Goal: Complete application form

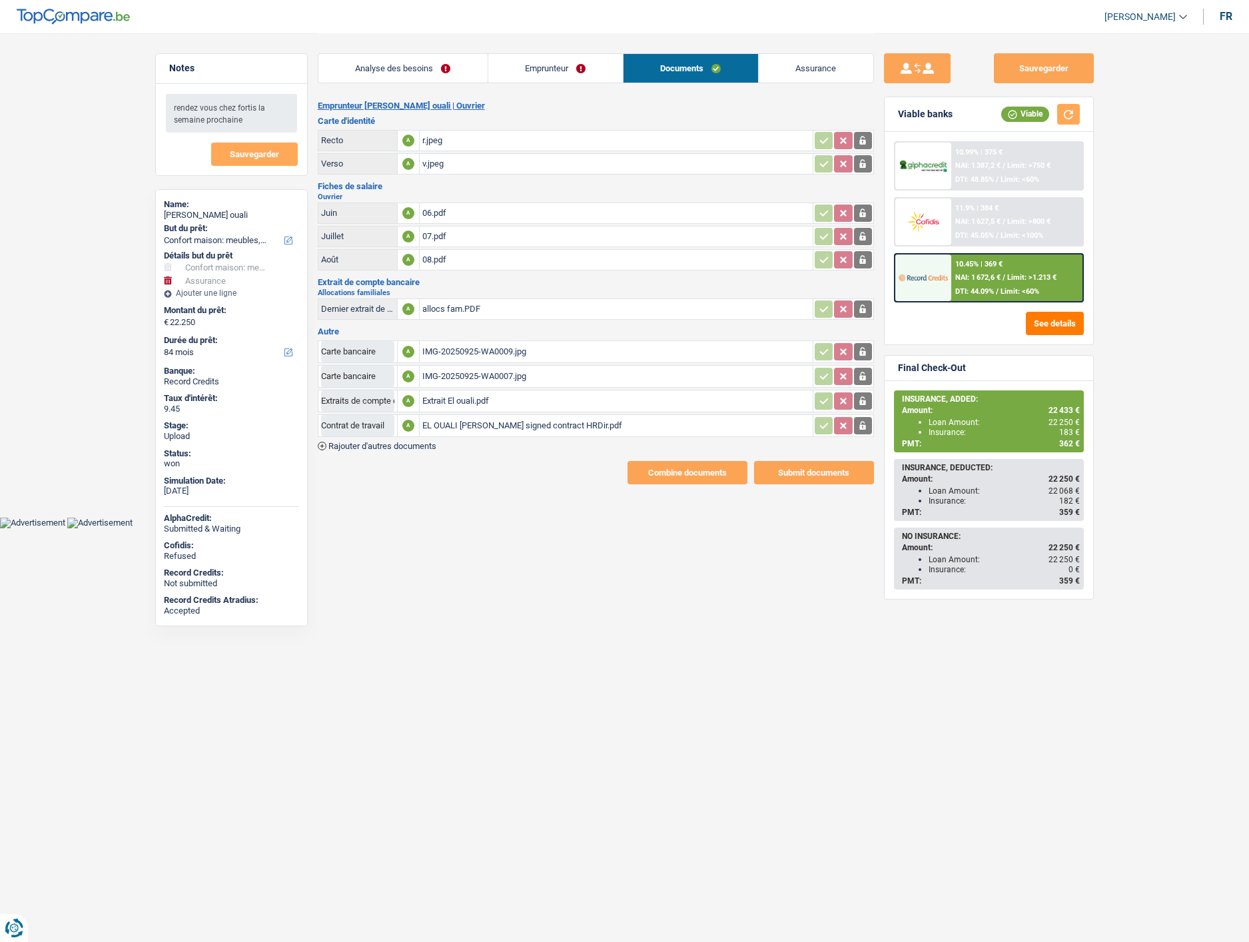
select select "household"
select select "insurance"
select select "84"
click at [434, 255] on div "08.pdf" at bounding box center [616, 260] width 388 height 20
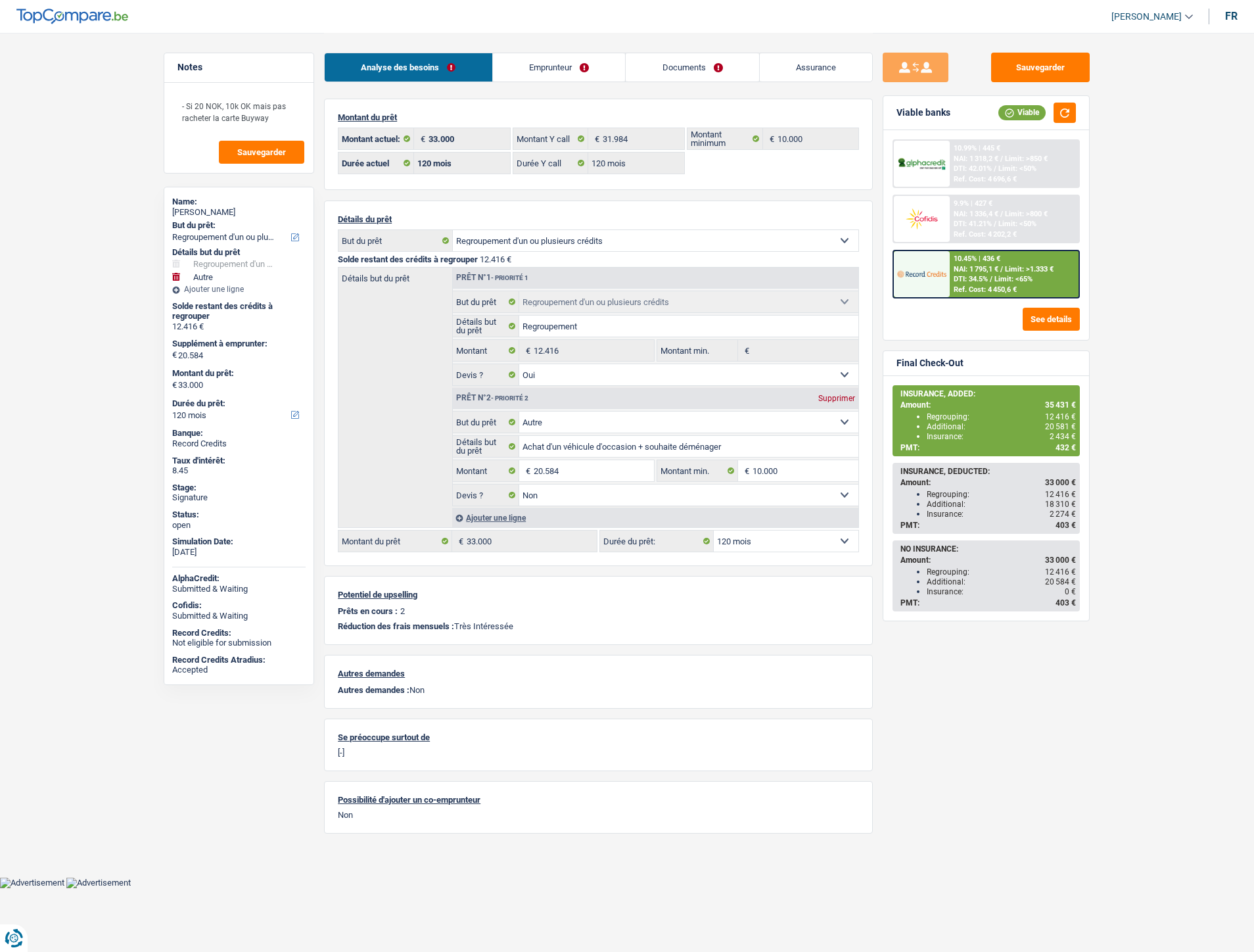
select select "refinancing"
select select "other"
select select "120"
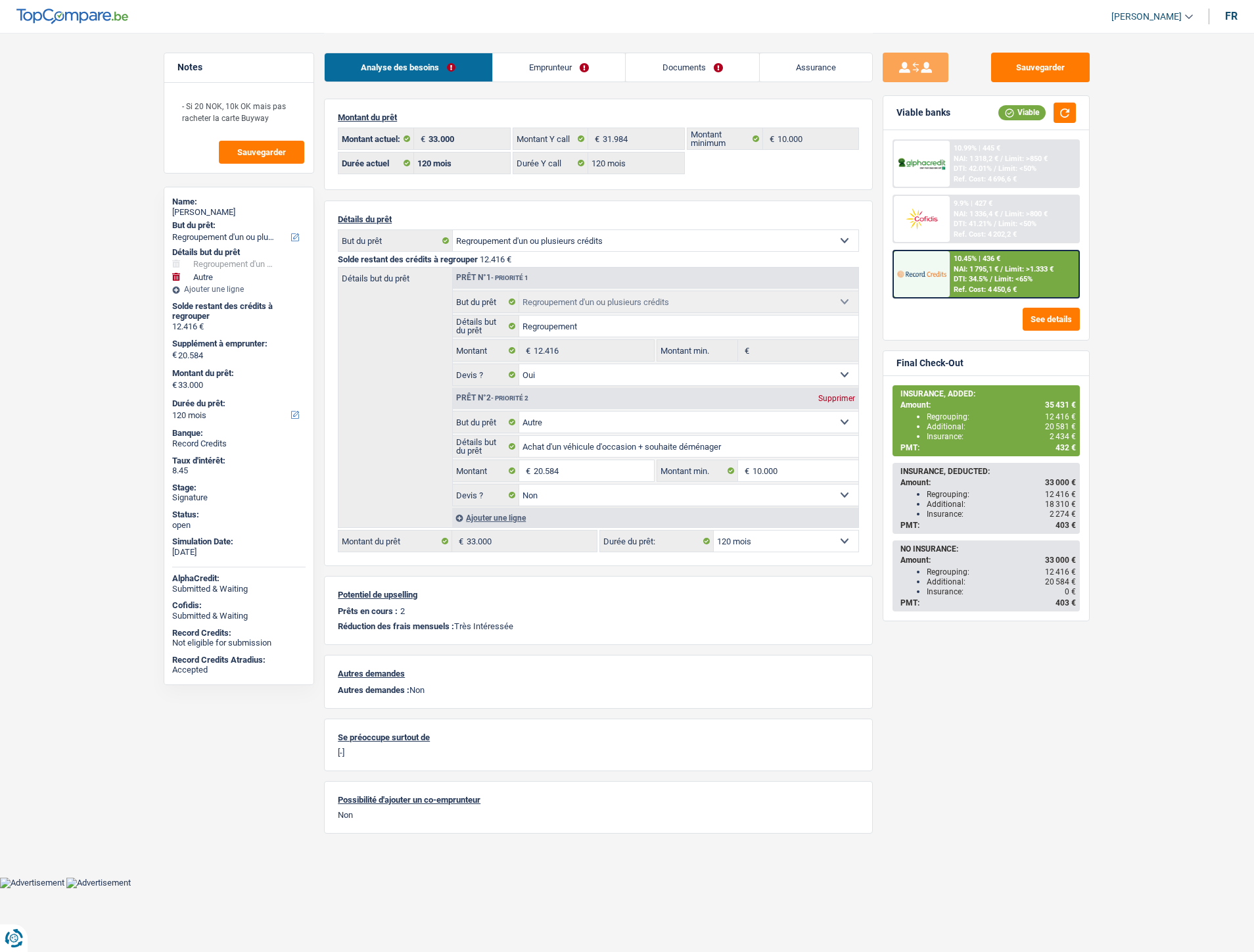
select select "120"
select select "refinancing"
select select "yes"
select select "other"
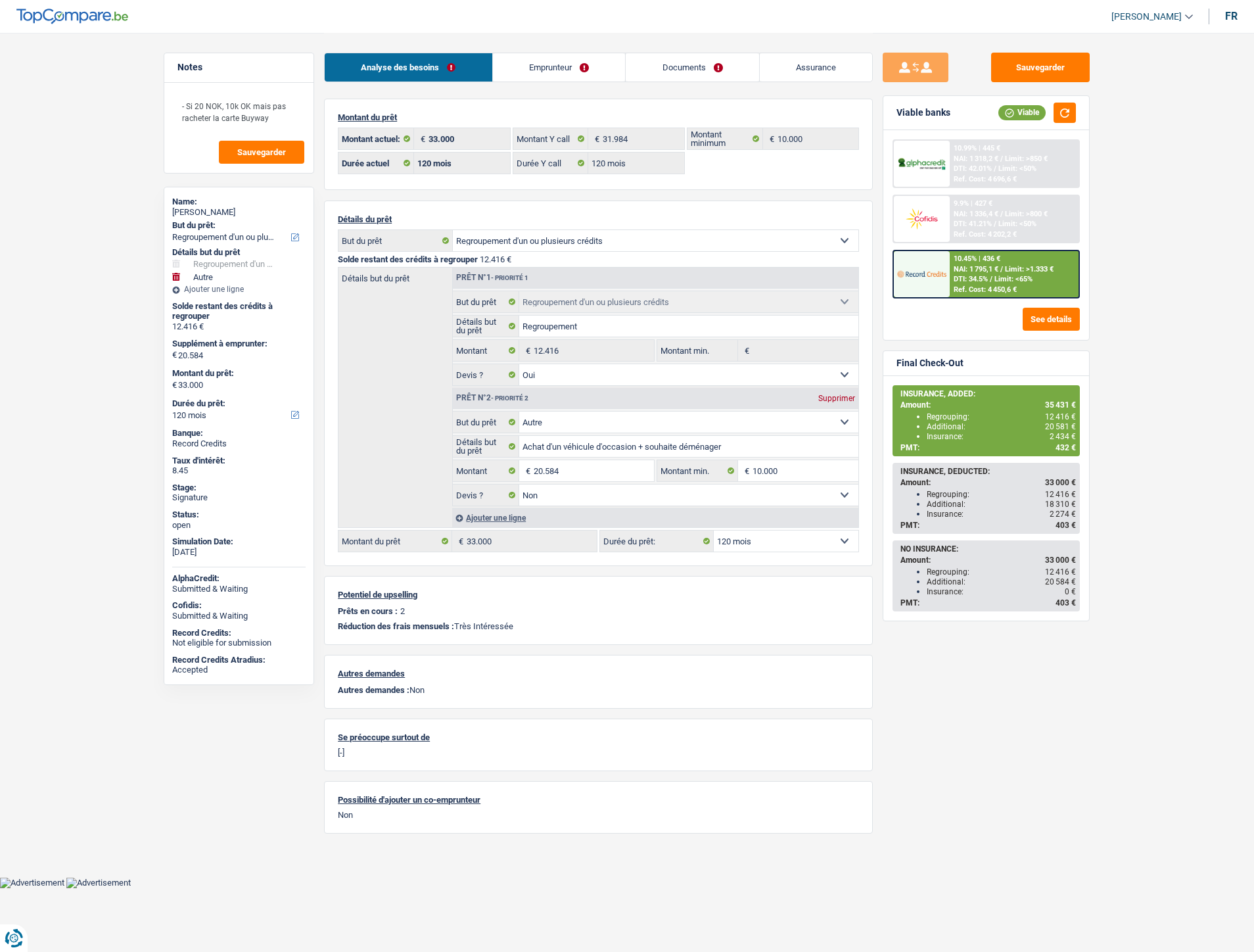
select select "false"
select select "120"
select select "32"
select select "single"
click at [572, 66] on link "Emprunteur" at bounding box center [559, 67] width 133 height 29
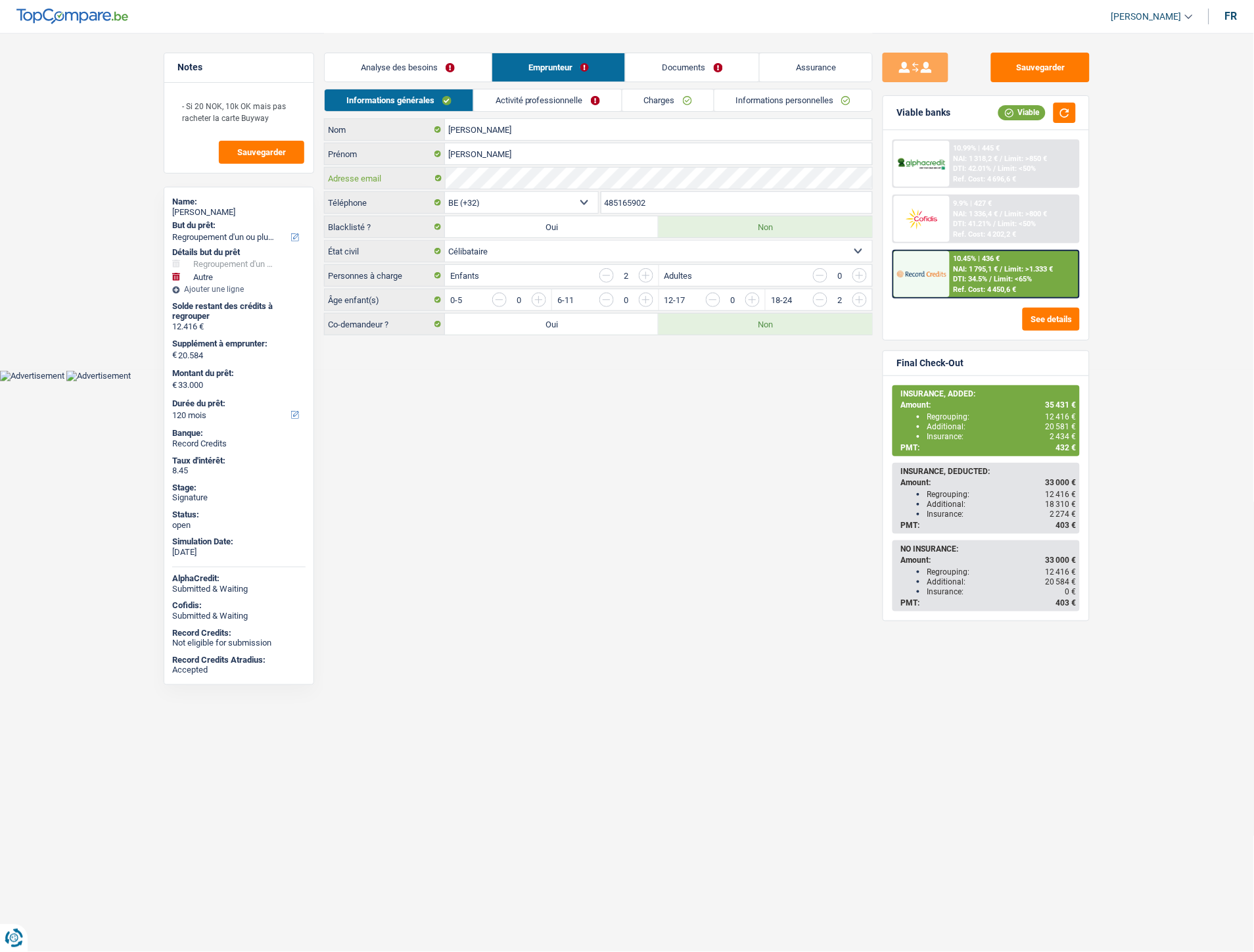
click at [442, 170] on div "Adresse email" at bounding box center [598, 178] width 548 height 21
drag, startPoint x: 658, startPoint y: 201, endPoint x: 598, endPoint y: 198, distance: 60.1
click at [598, 198] on div "BE (+32) LU (+352) Sélectionner une option Téléphone 485165902 Téléphone" at bounding box center [598, 203] width 549 height 25
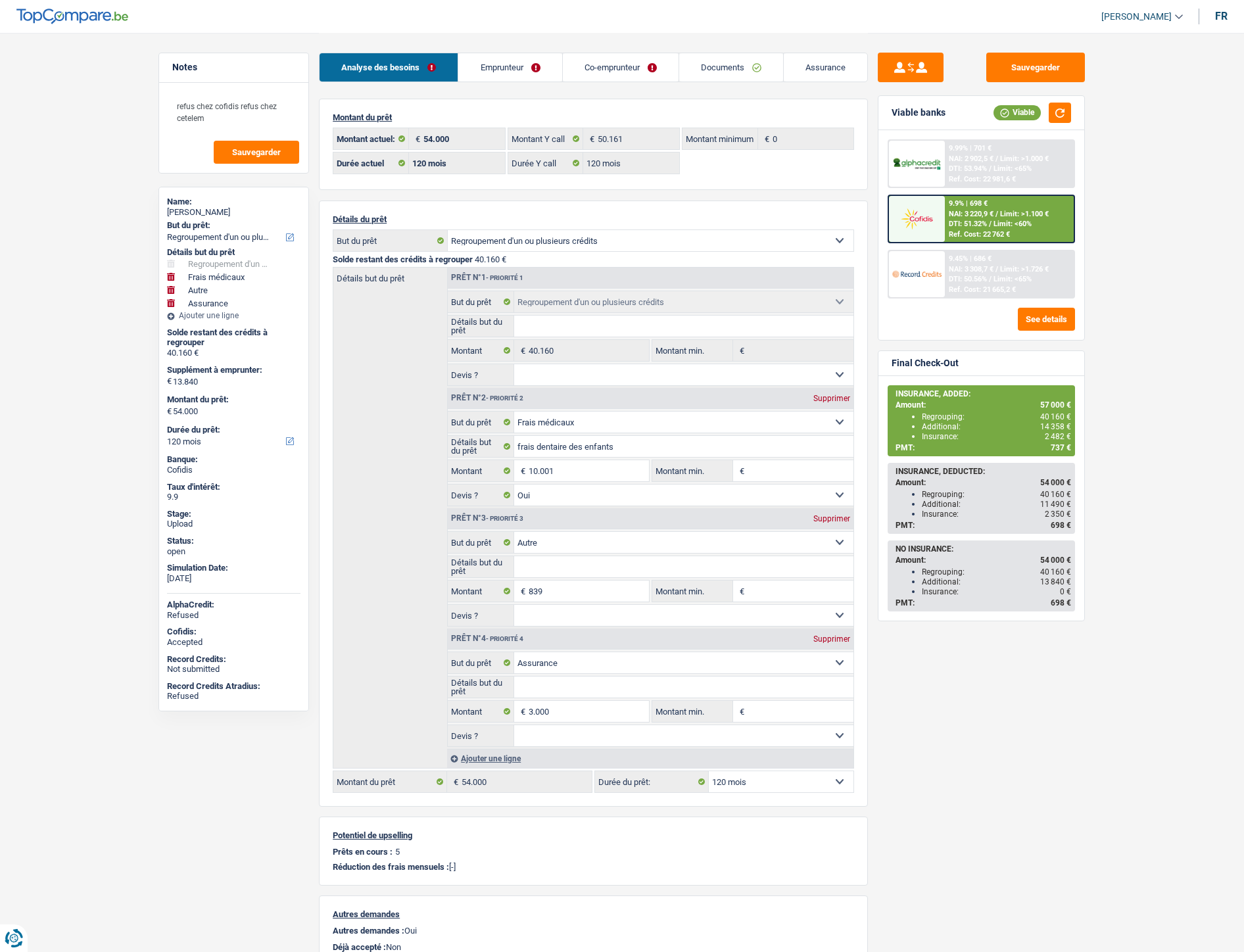
select select "refinancing"
select select "medical"
select select "other"
select select "insurance"
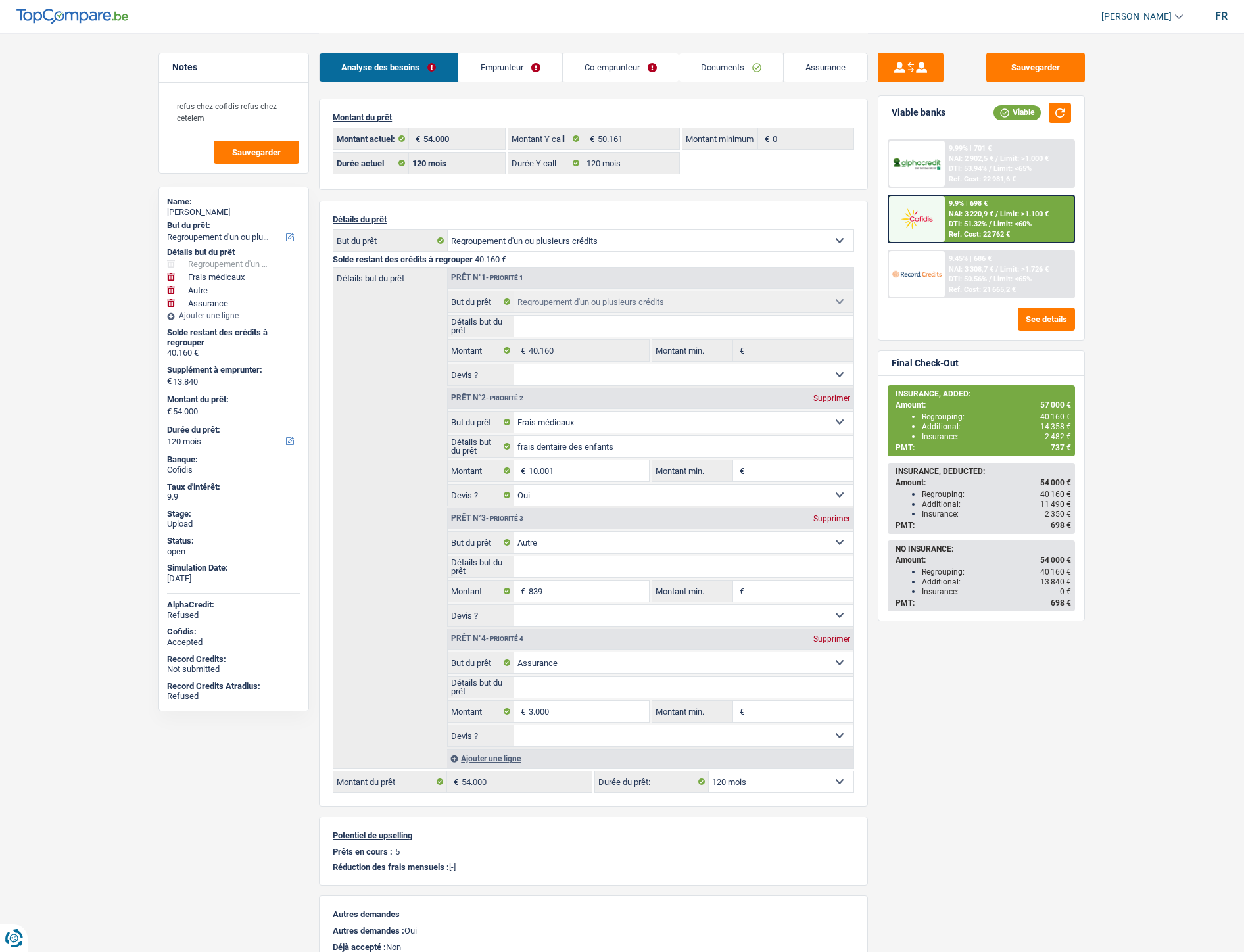
select select "120"
select select "refinancing"
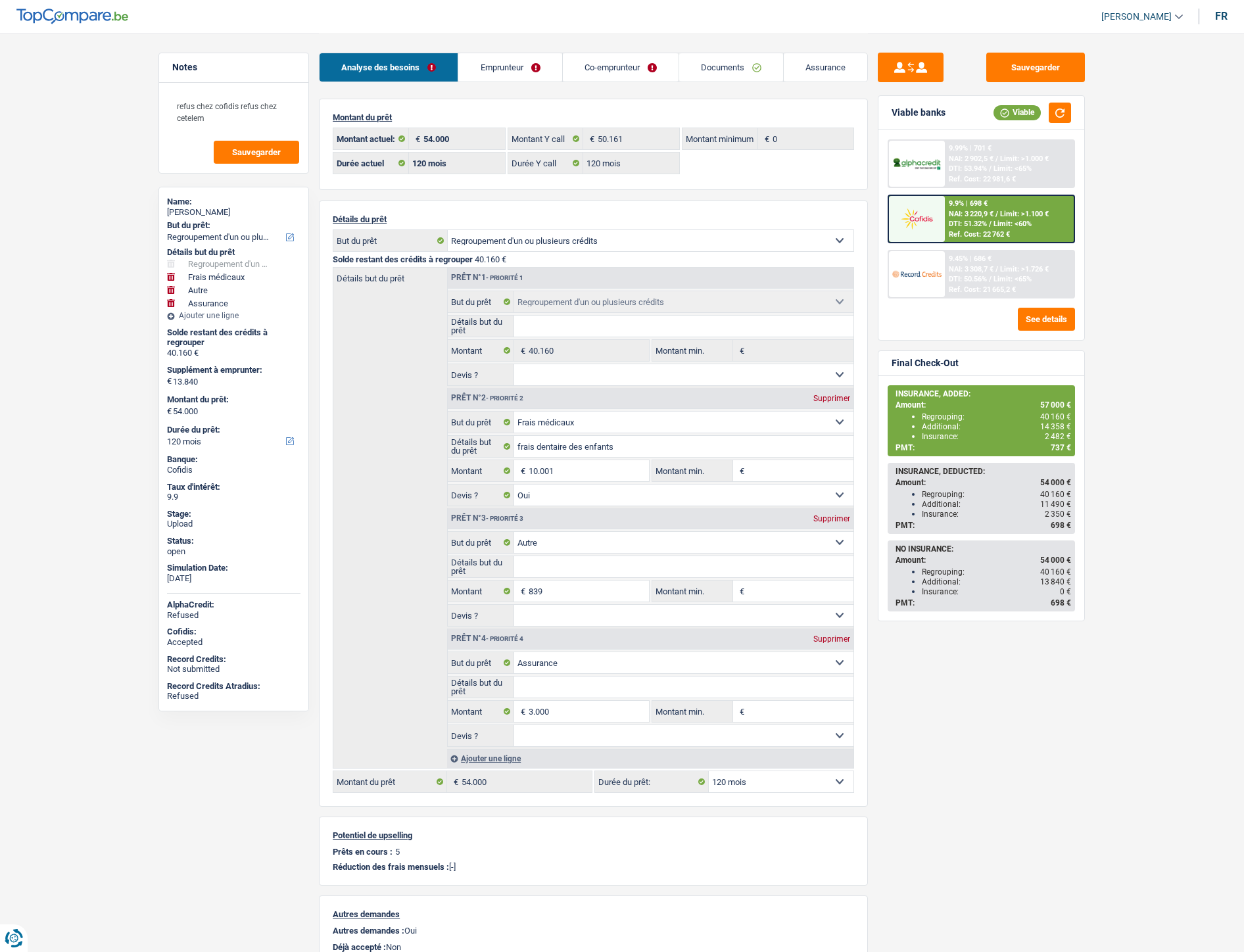
select select "medical"
select select "yes"
select select "other"
select select "insurance"
select select "120"
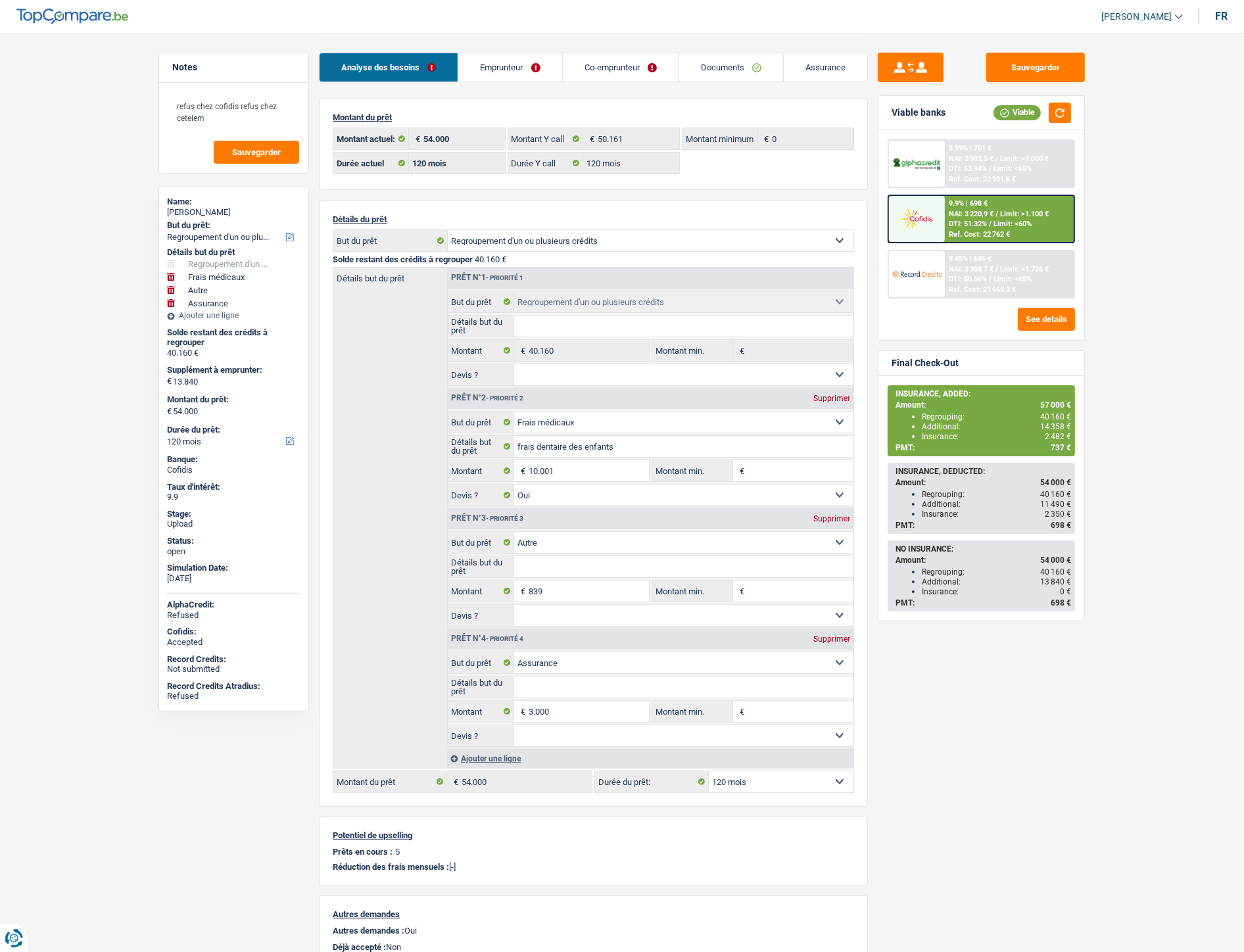
click at [530, 62] on link "Emprunteur" at bounding box center [509, 67] width 104 height 29
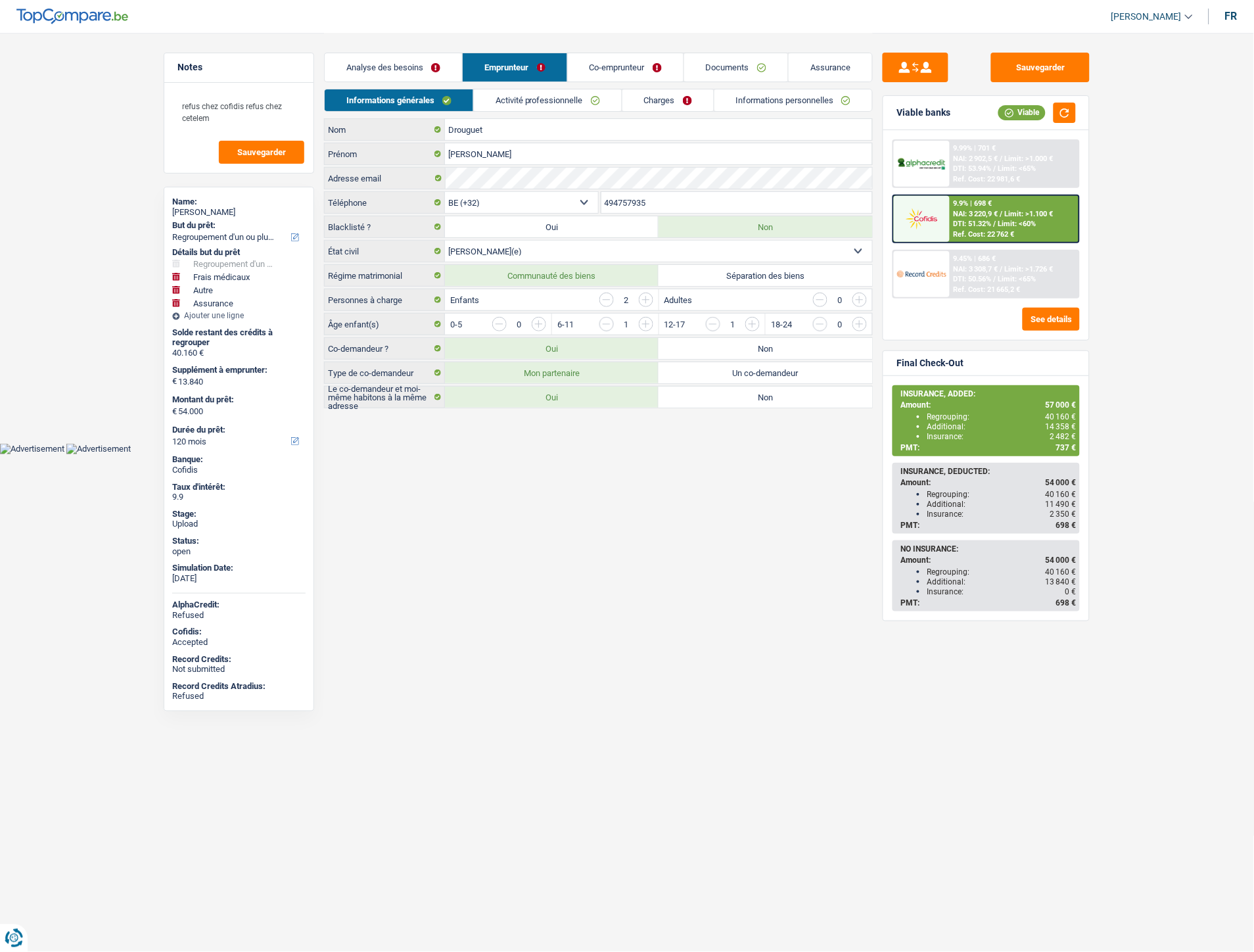
click at [809, 104] on link "Informations personnelles" at bounding box center [793, 101] width 159 height 22
